Goal: Task Accomplishment & Management: Manage account settings

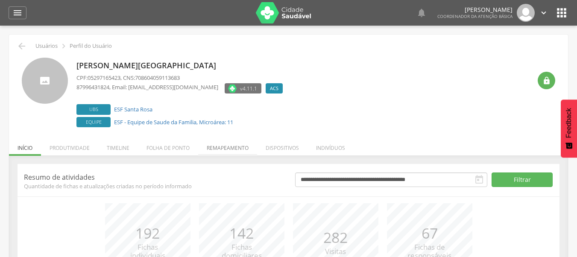
click at [237, 152] on li "Remapeamento" at bounding box center [227, 146] width 59 height 20
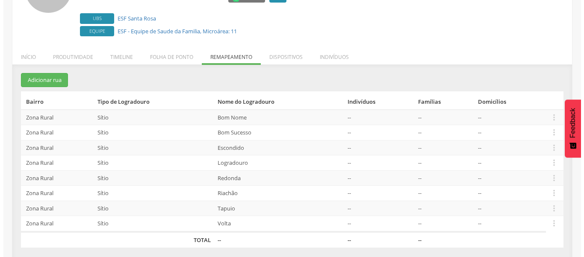
scroll to position [95, 0]
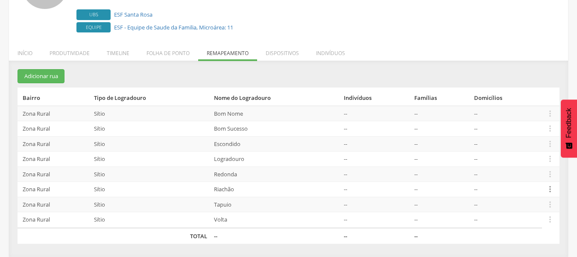
click at [549, 188] on icon "" at bounding box center [550, 189] width 9 height 9
click at [533, 158] on link "Desalocar famílias" at bounding box center [521, 155] width 68 height 11
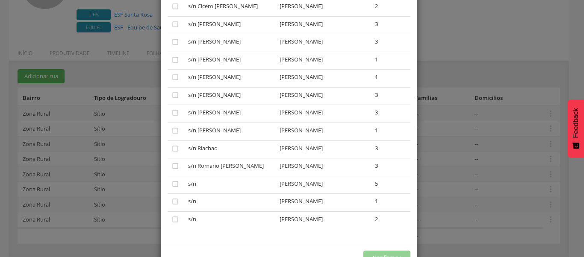
scroll to position [598, 0]
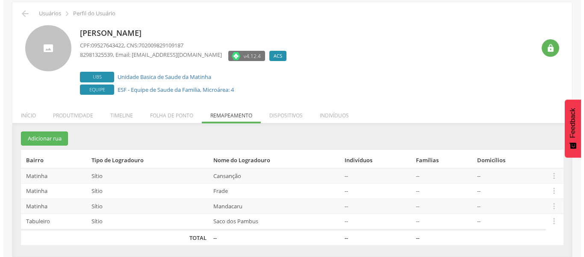
scroll to position [34, 0]
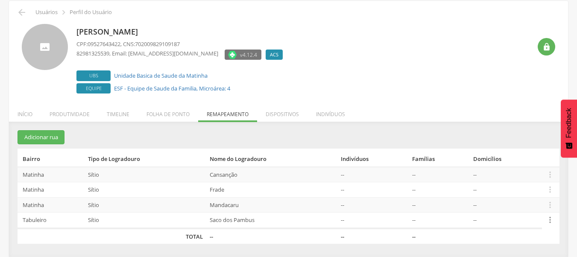
click at [552, 220] on icon "" at bounding box center [550, 219] width 9 height 9
click at [546, 189] on link "Desalocar famílias" at bounding box center [521, 186] width 68 height 11
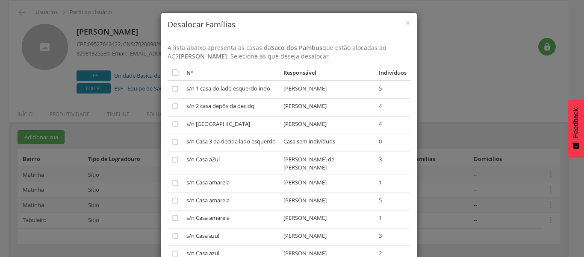
scroll to position [0, 0]
click at [405, 24] on span "×" at bounding box center [407, 23] width 5 height 12
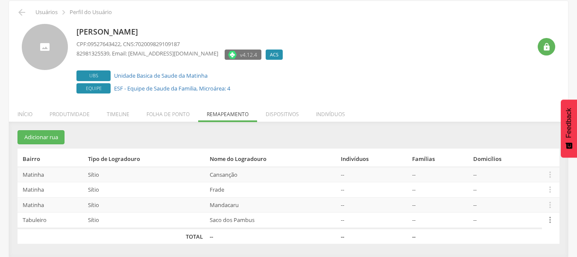
click at [553, 217] on icon "" at bounding box center [550, 219] width 9 height 9
click at [544, 191] on link "Desalocar famílias" at bounding box center [521, 186] width 68 height 11
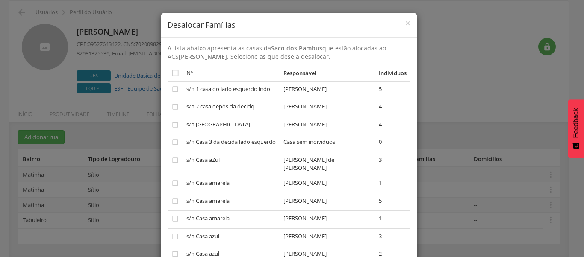
click at [491, 120] on div "× Desalocar Famílias A lista abaixo apresenta as casas da Saco dos Pambus que e…" at bounding box center [292, 128] width 584 height 257
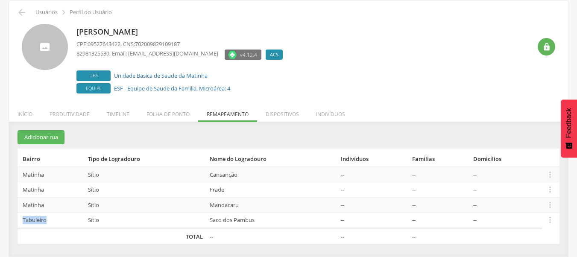
drag, startPoint x: 51, startPoint y: 219, endPoint x: 21, endPoint y: 220, distance: 30.3
click at [21, 220] on td "Tabuleiro" at bounding box center [51, 221] width 67 height 16
click at [23, 221] on td "Tabuleiro" at bounding box center [51, 221] width 67 height 16
drag, startPoint x: 23, startPoint y: 221, endPoint x: 41, endPoint y: 218, distance: 18.6
click at [39, 220] on td "Tabuleiro" at bounding box center [51, 221] width 67 height 16
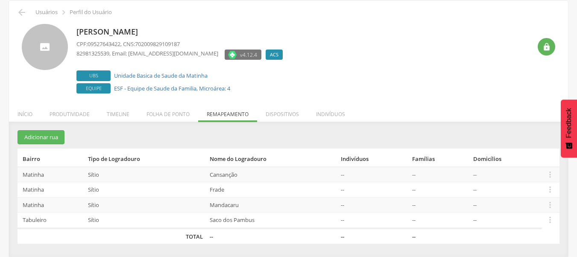
click at [38, 206] on td "Matinha" at bounding box center [51, 204] width 67 height 15
click at [32, 223] on td "Tabuleiro" at bounding box center [51, 221] width 67 height 16
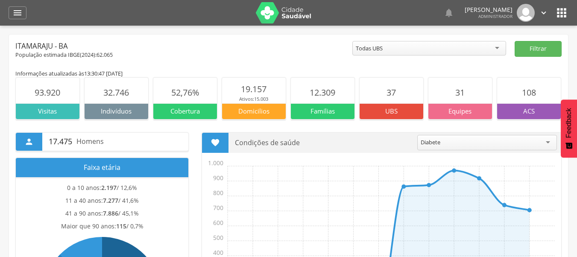
click at [559, 12] on icon "" at bounding box center [562, 13] width 14 height 14
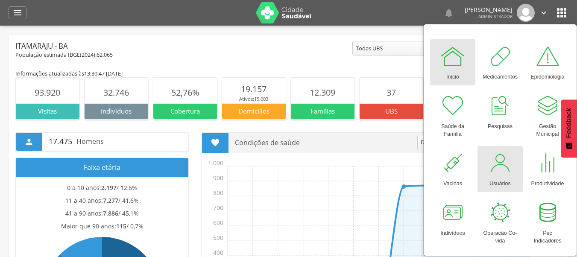
click at [495, 157] on div at bounding box center [501, 163] width 26 height 26
